Goal: Information Seeking & Learning: Check status

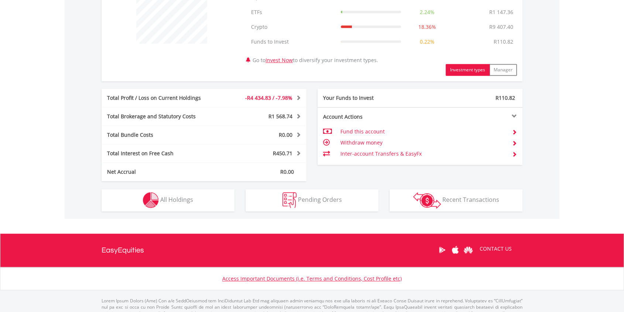
scroll to position [328, 0]
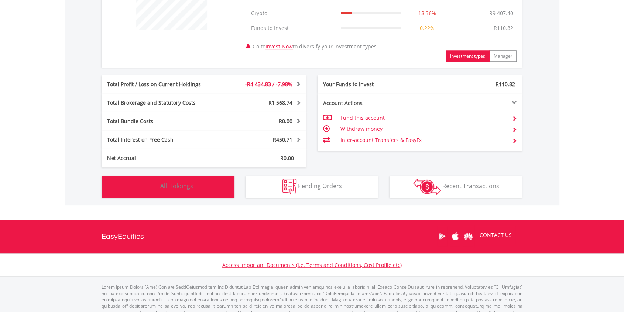
click at [196, 179] on button "Holdings All Holdings" at bounding box center [168, 186] width 133 height 22
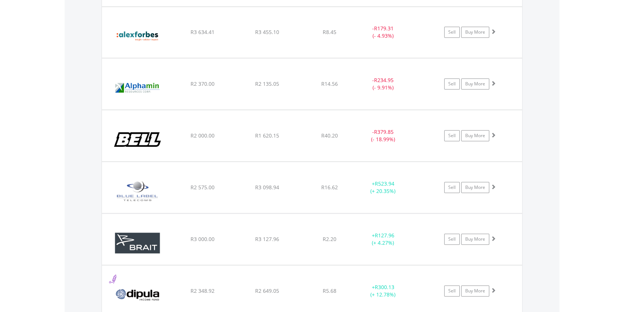
scroll to position [629, 0]
click at [410, 191] on div "+ R523.94 (+ 20.35%)" at bounding box center [392, 186] width 74 height 15
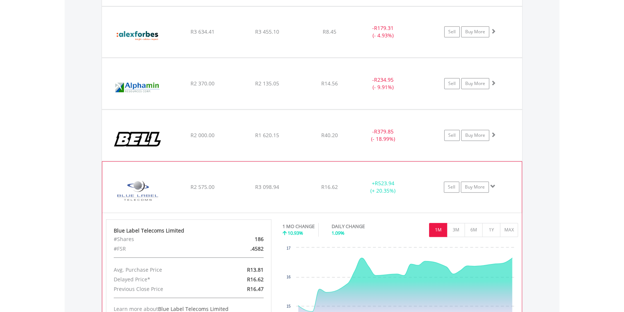
click at [410, 191] on div "+ R523.94 (+ 20.35%)" at bounding box center [392, 186] width 74 height 15
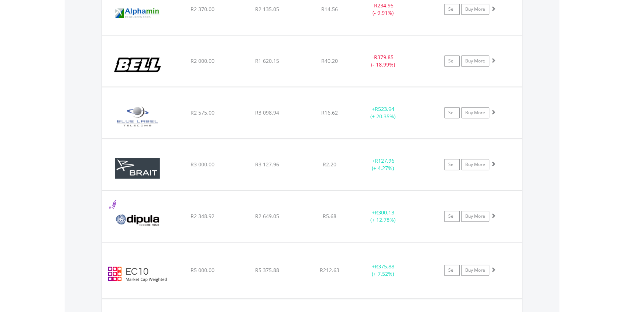
scroll to position [752, 0]
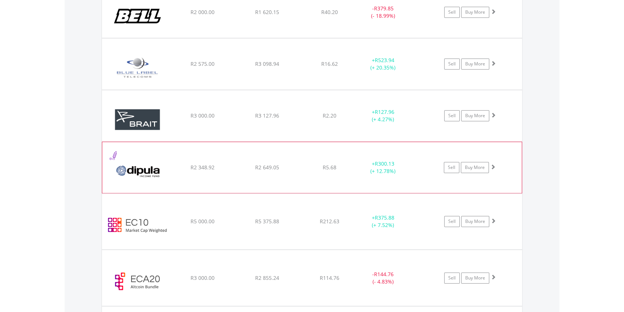
click at [424, 71] on div "+ R300.13 (+ 12.78%)" at bounding box center [392, 63] width 74 height 15
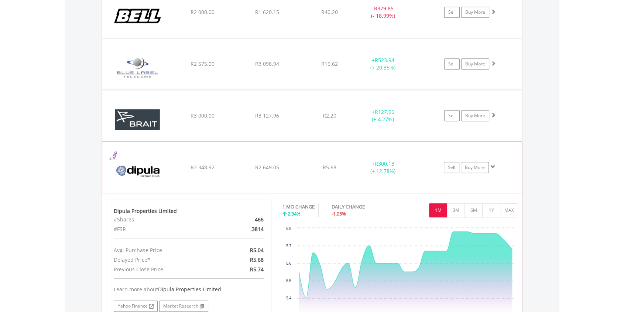
click at [424, 71] on div "+ R300.13 (+ 12.78%)" at bounding box center [392, 63] width 74 height 15
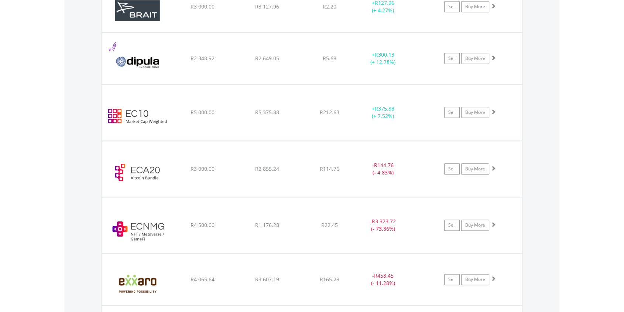
scroll to position [875, 0]
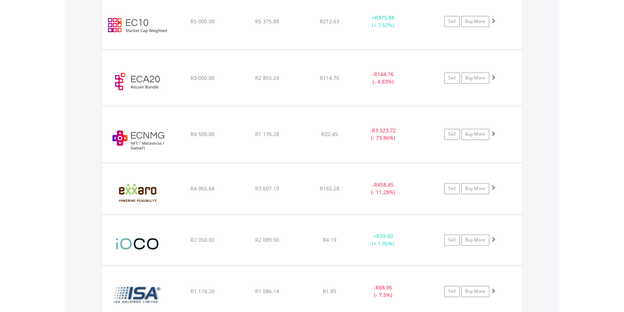
scroll to position [957, 0]
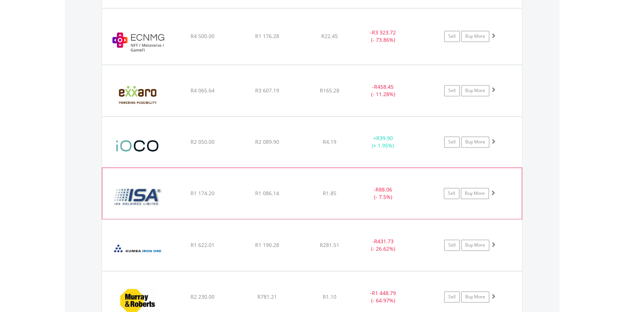
scroll to position [1080, 0]
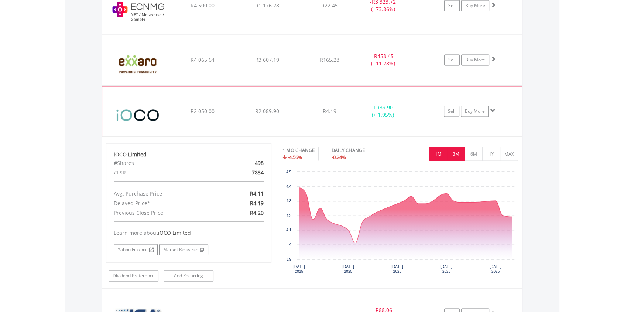
click at [457, 148] on button "3M" at bounding box center [456, 154] width 18 height 14
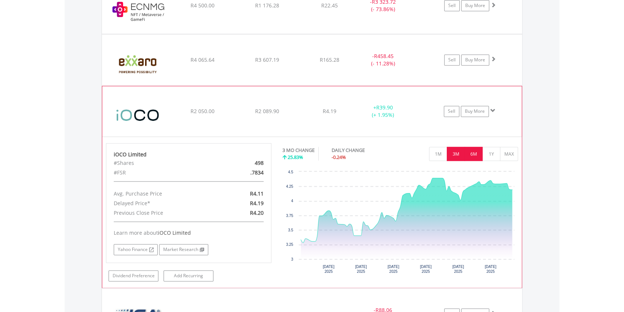
click at [474, 150] on button "6M" at bounding box center [473, 154] width 18 height 14
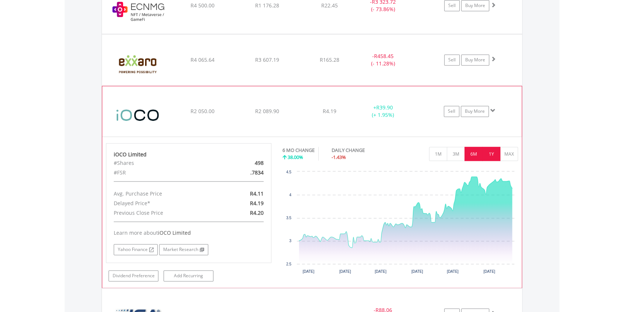
click at [491, 151] on button "1Y" at bounding box center [491, 154] width 18 height 14
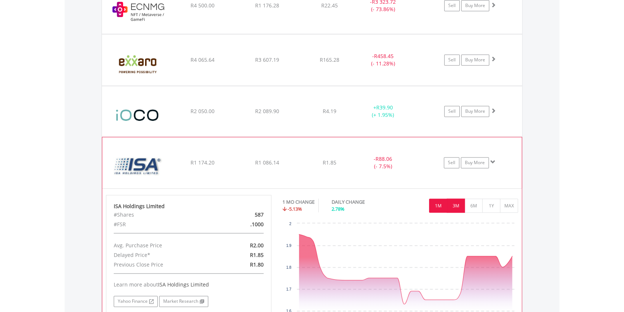
click at [455, 202] on button "3M" at bounding box center [456, 205] width 18 height 14
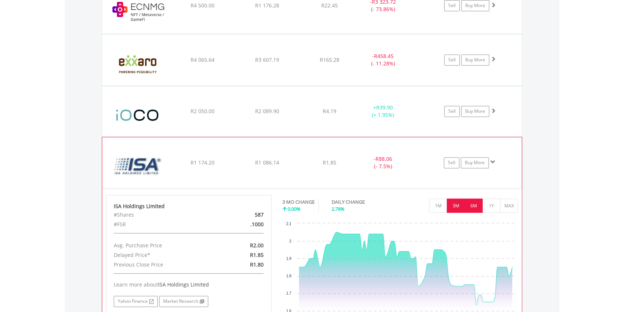
click at [475, 202] on button "6M" at bounding box center [473, 205] width 18 height 14
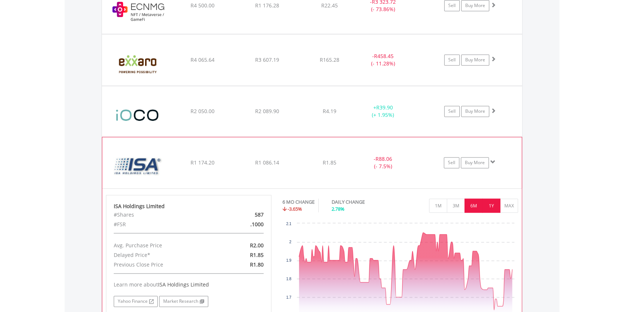
click at [492, 202] on button "1Y" at bounding box center [491, 205] width 18 height 14
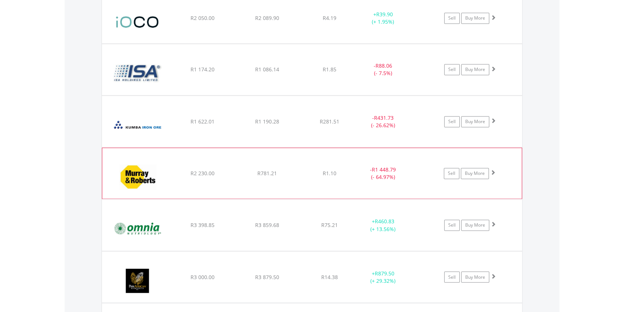
scroll to position [1203, 0]
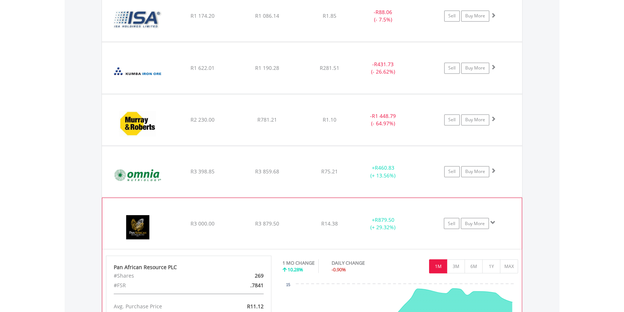
scroll to position [1244, 0]
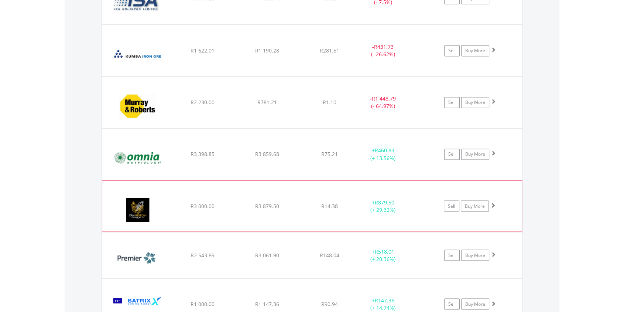
scroll to position [1285, 0]
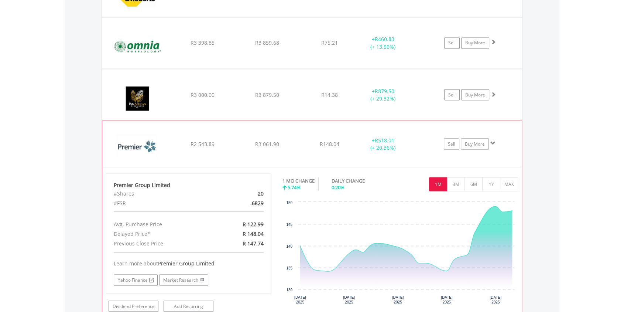
scroll to position [1367, 0]
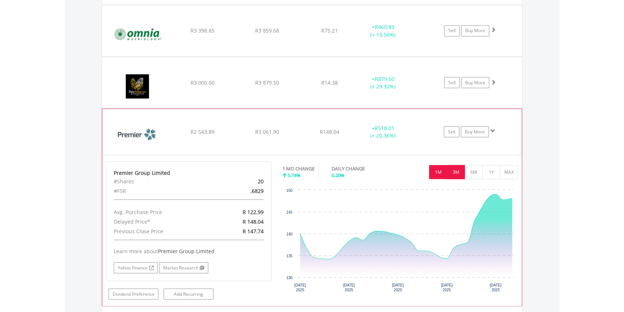
click at [455, 171] on button "3M" at bounding box center [456, 172] width 18 height 14
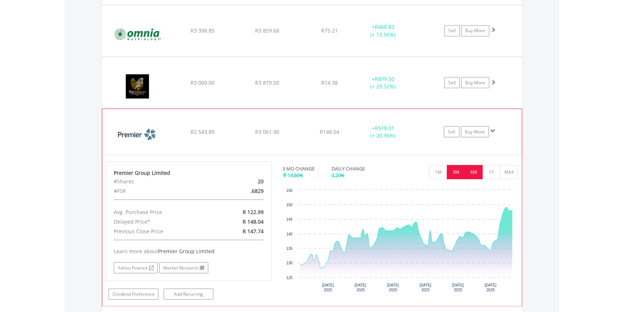
click at [472, 167] on button "6M" at bounding box center [473, 172] width 18 height 14
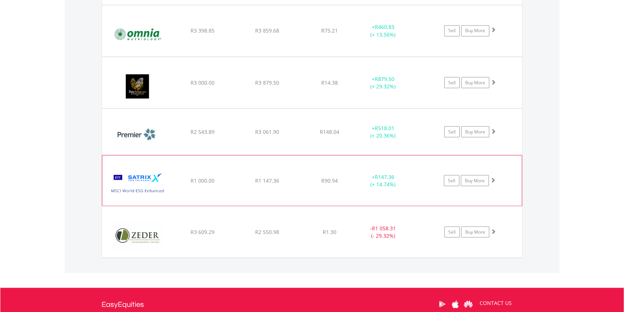
scroll to position [1326, 0]
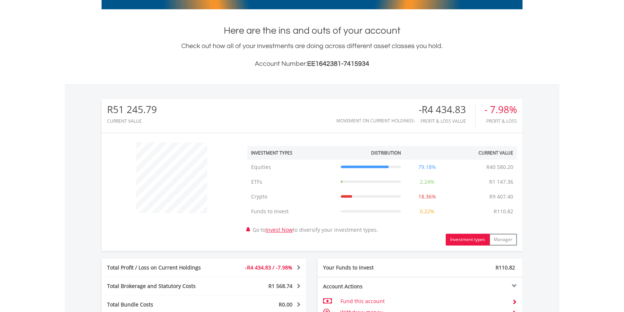
scroll to position [137, 0]
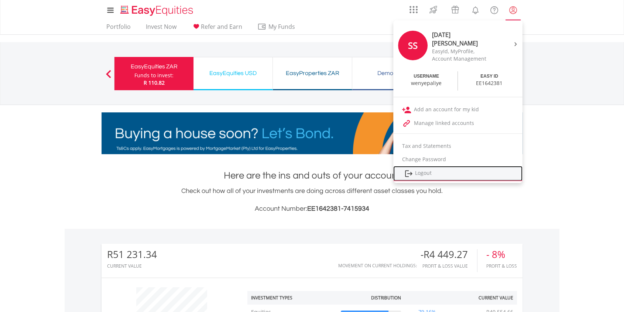
click at [437, 170] on link "Logout" at bounding box center [457, 173] width 129 height 15
